Goal: Task Accomplishment & Management: Complete application form

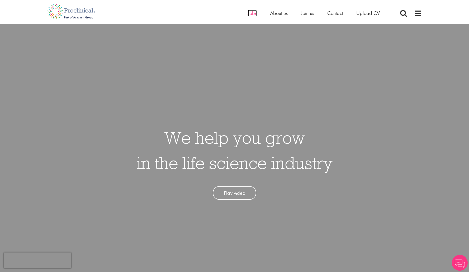
click at [252, 12] on span "Jobs" at bounding box center [252, 13] width 9 height 7
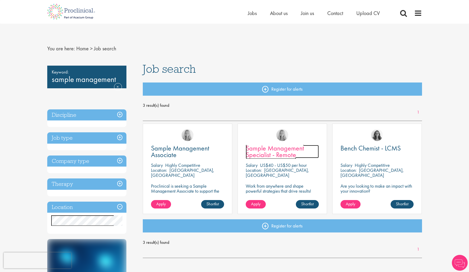
click at [274, 152] on span "Sample Management Specialist - Remote" at bounding box center [275, 152] width 58 height 16
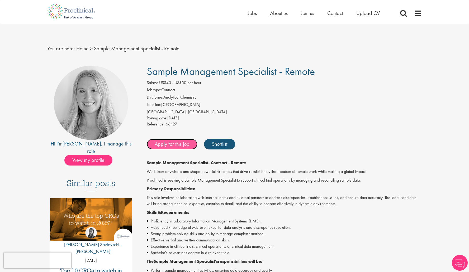
click at [167, 144] on link "Apply for this job" at bounding box center [172, 144] width 51 height 11
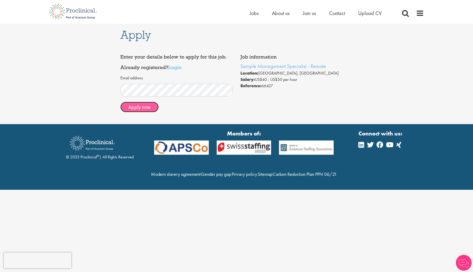
click at [139, 106] on button "Apply now" at bounding box center [139, 107] width 38 height 11
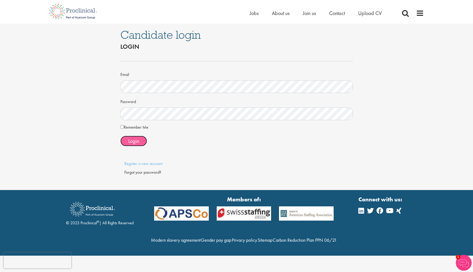
click at [137, 141] on span "Login" at bounding box center [133, 141] width 11 height 7
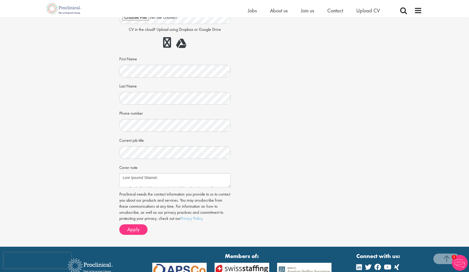
scroll to position [104, 0]
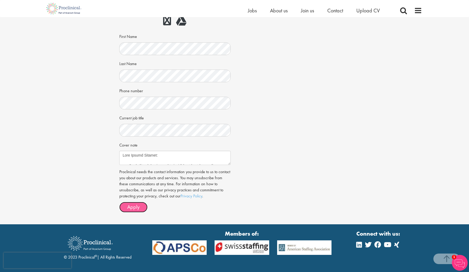
click at [137, 206] on span "Apply" at bounding box center [133, 207] width 12 height 7
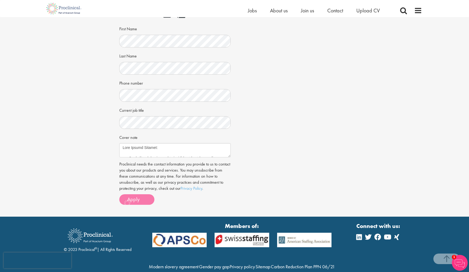
scroll to position [133, 0]
